Goal: Information Seeking & Learning: Learn about a topic

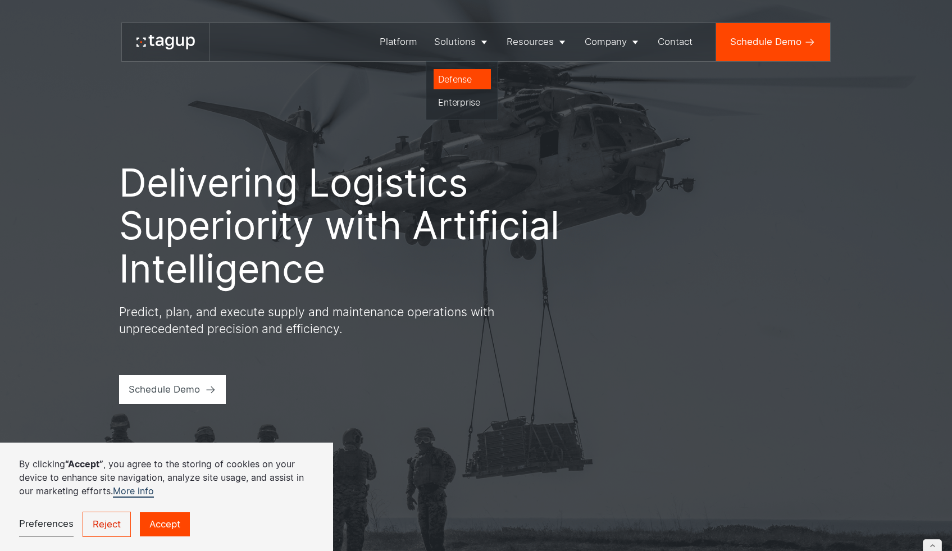
click at [462, 83] on div "Defense" at bounding box center [462, 78] width 48 height 13
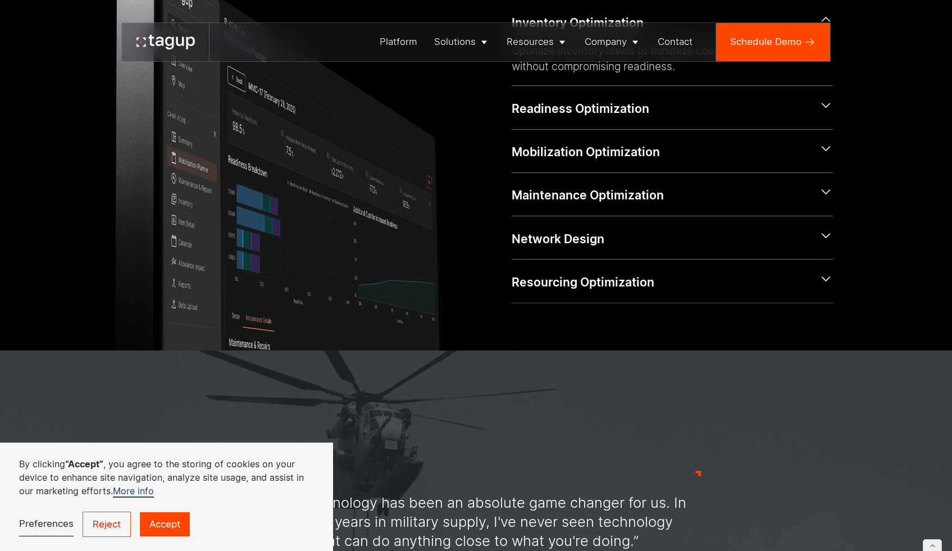
scroll to position [666, 0]
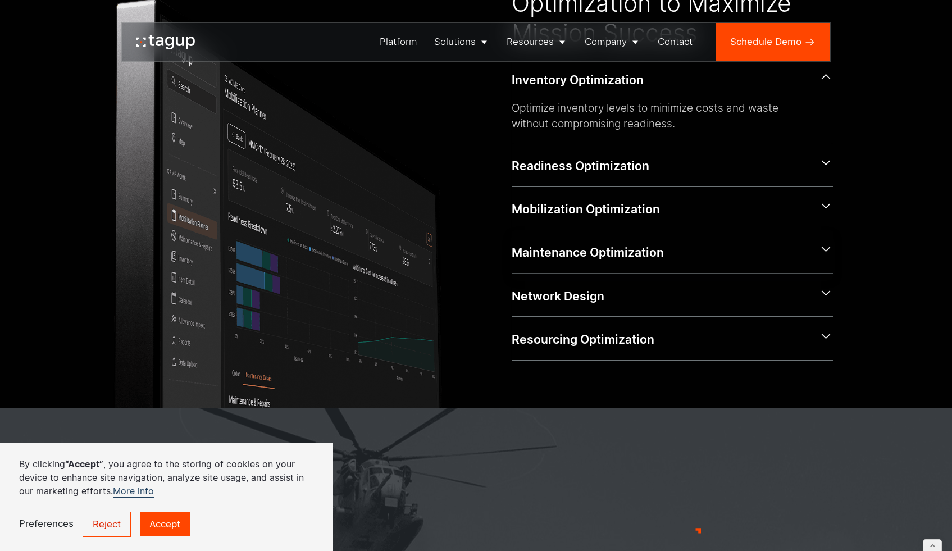
click at [575, 257] on div "Maintenance Optimization" at bounding box center [661, 252] width 298 height 17
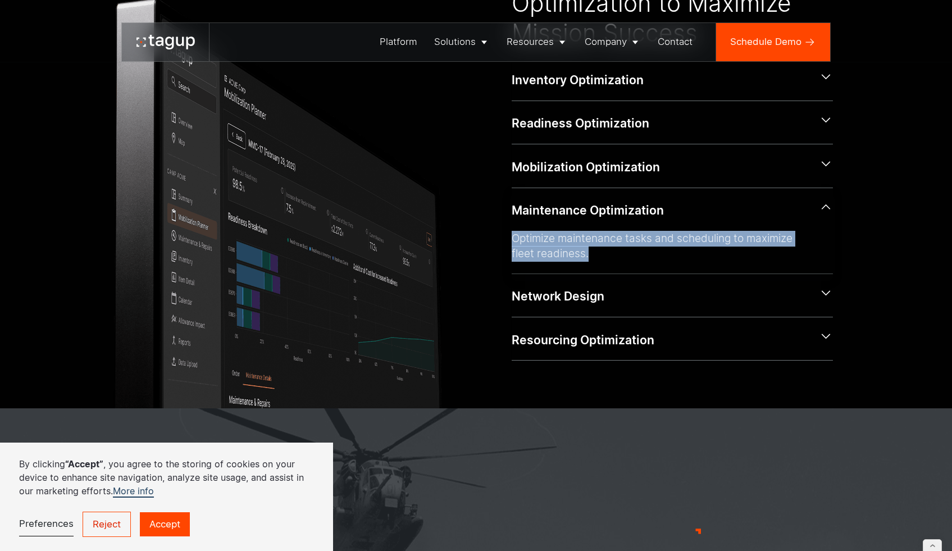
drag, startPoint x: 514, startPoint y: 237, endPoint x: 607, endPoint y: 260, distance: 96.6
click at [607, 260] on div "Optimize maintenance tasks and scheduling to maximize fleet readiness." at bounding box center [663, 246] width 303 height 31
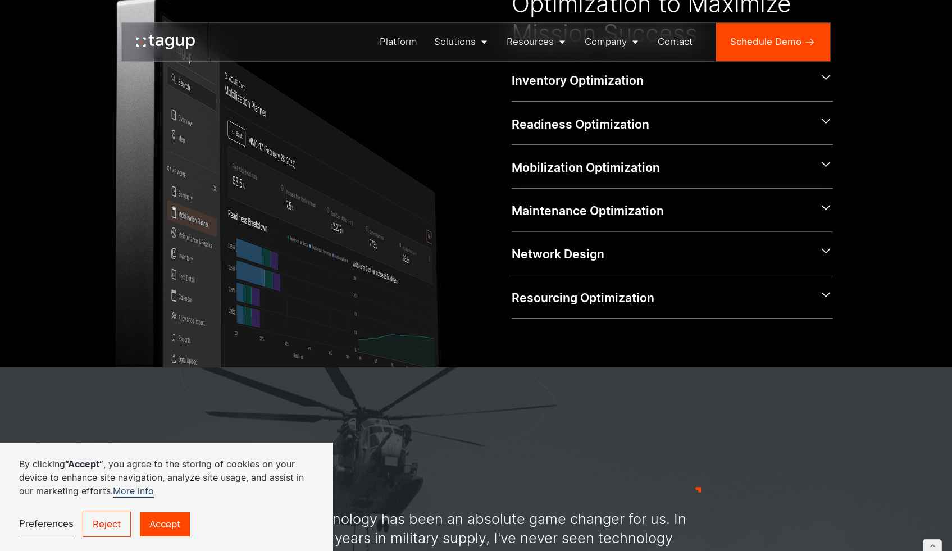
scroll to position [663, 0]
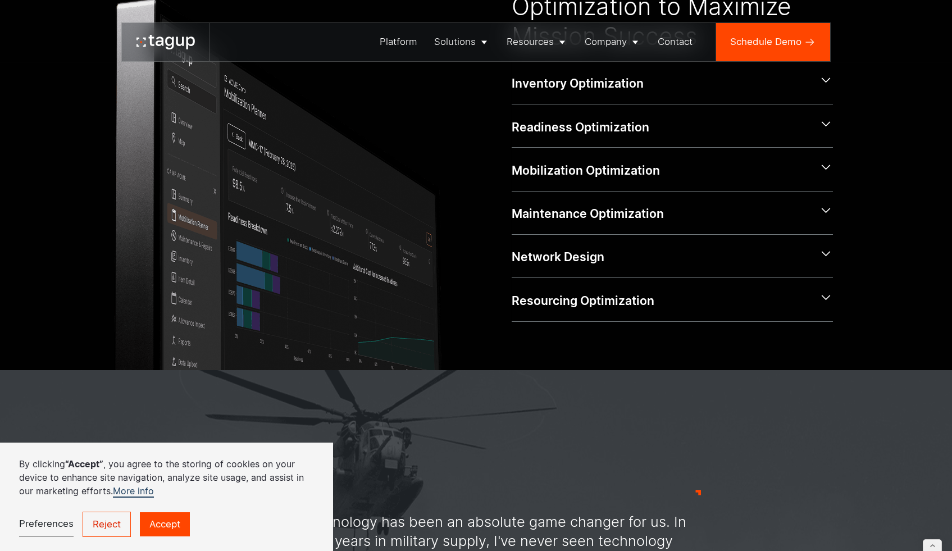
copy div "Optimize maintenance tasks and scheduling to maximize fleet readiness."
click at [575, 220] on div "Maintenance Optimization" at bounding box center [661, 214] width 298 height 17
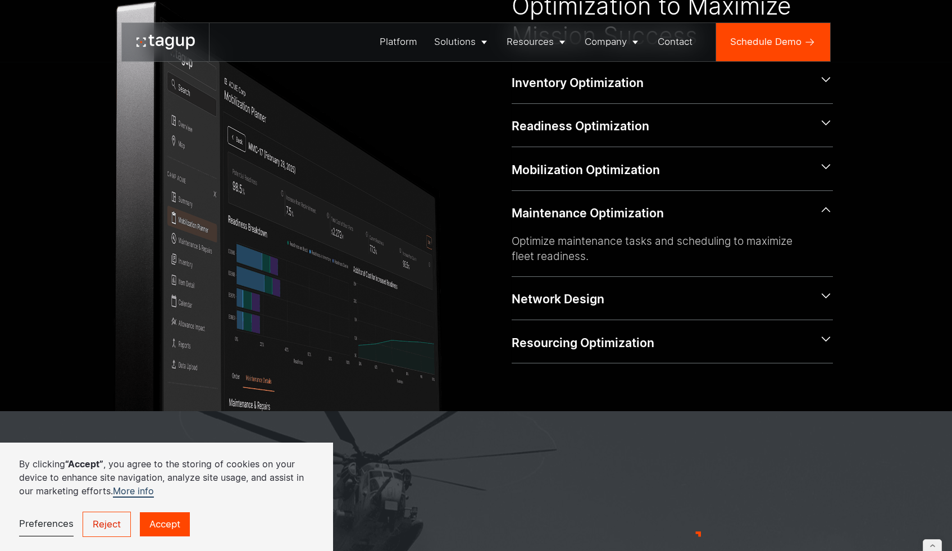
scroll to position [666, 0]
